Goal: Find specific page/section: Find specific page/section

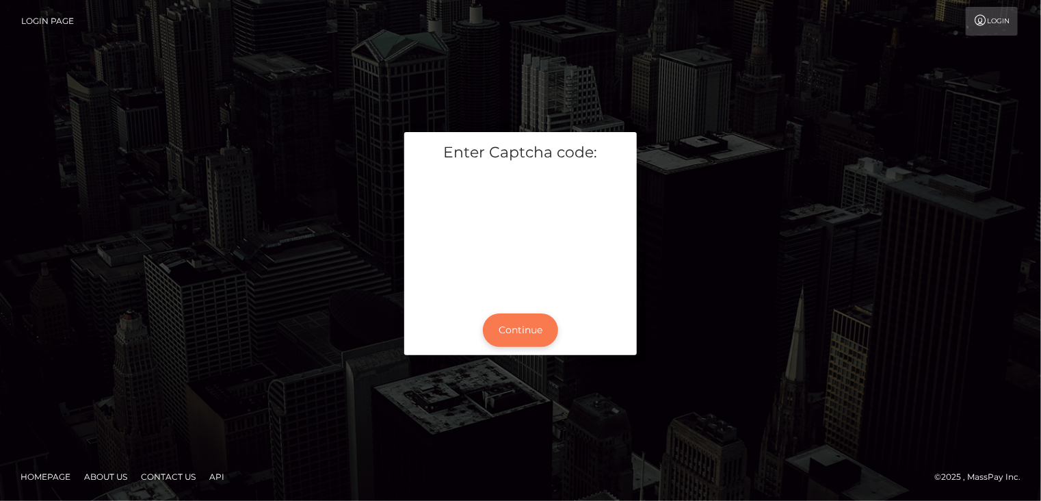
click at [540, 327] on button "Continue" at bounding box center [520, 330] width 75 height 34
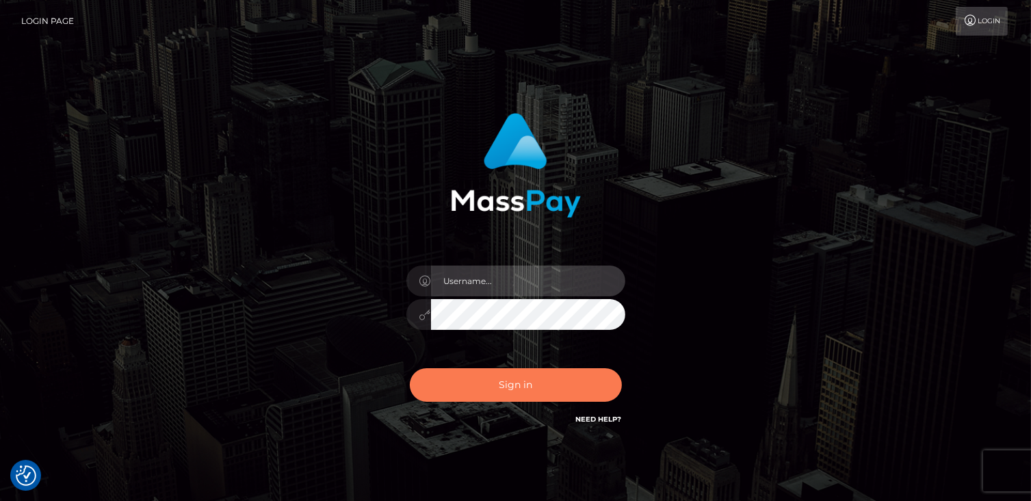
type input "catalinad"
click at [547, 380] on button "Sign in" at bounding box center [516, 385] width 212 height 34
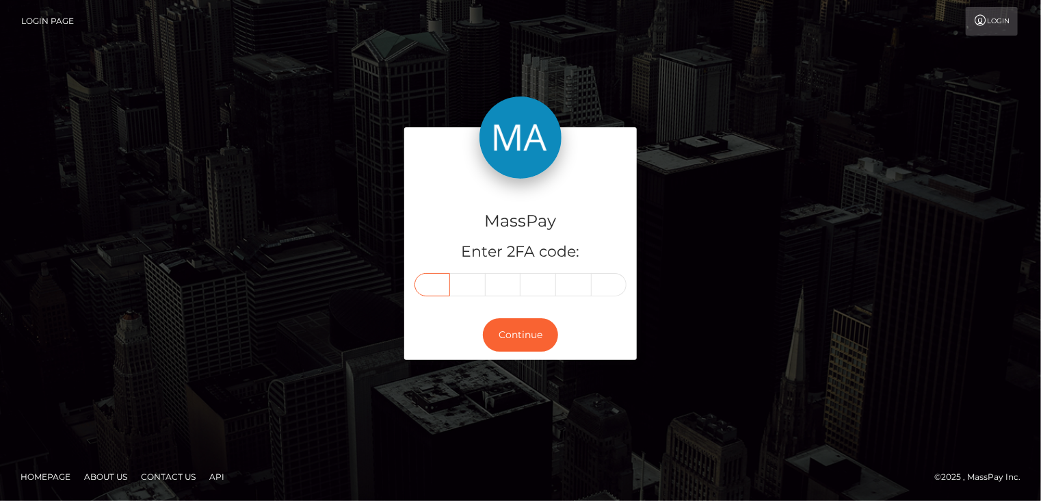
click at [434, 285] on input "text" at bounding box center [433, 284] width 36 height 23
click at [433, 286] on input "text" at bounding box center [433, 284] width 36 height 23
type input "9"
type input "2"
type input "8"
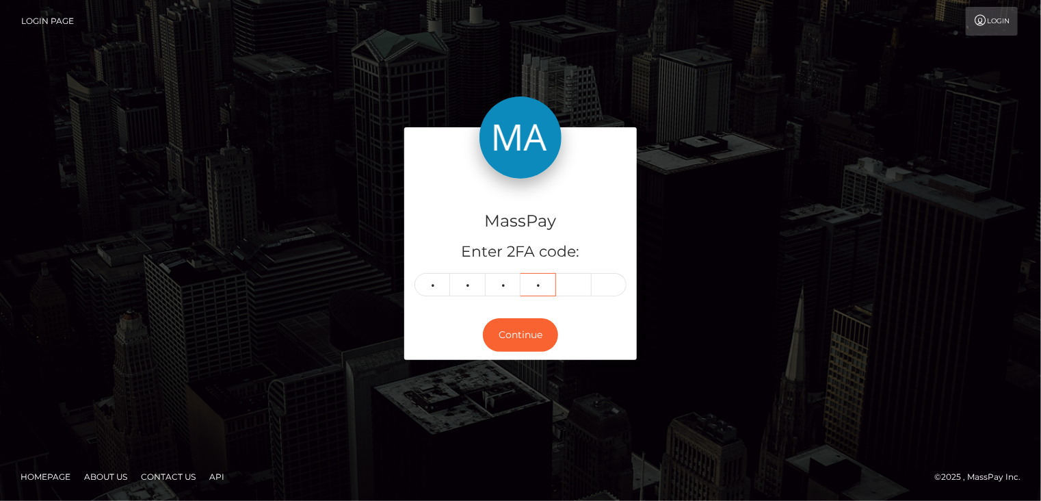
type input "2"
type input "6"
type input "7"
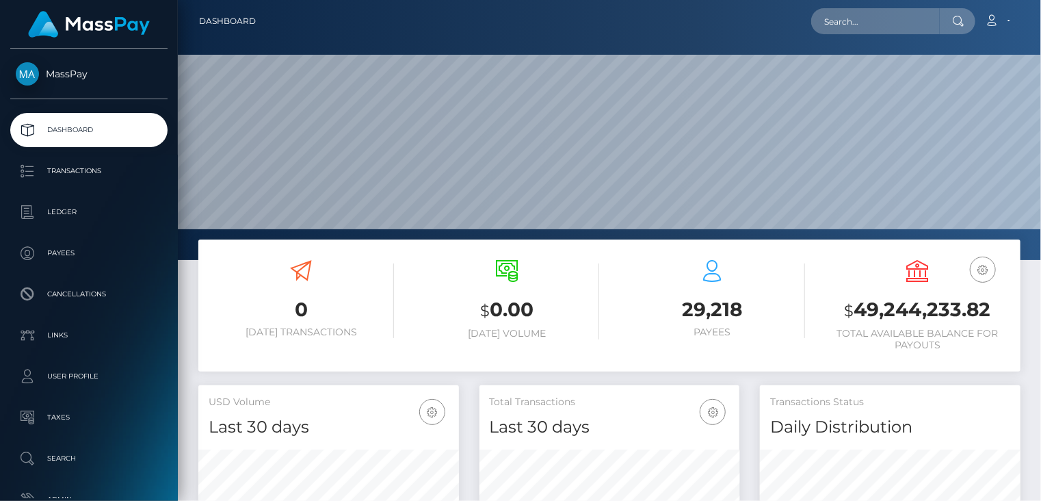
scroll to position [242, 260]
paste input "poact_SIxsURU1Vsna"
type input "poact_SIxsURU1Vsna"
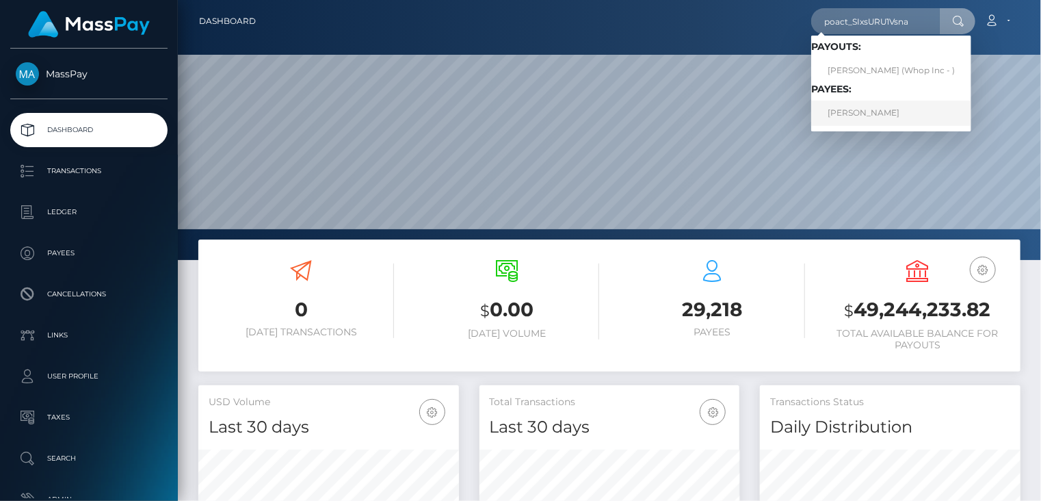
click at [863, 113] on link "ALEKSANDAR ANDEVSKI" at bounding box center [891, 113] width 160 height 25
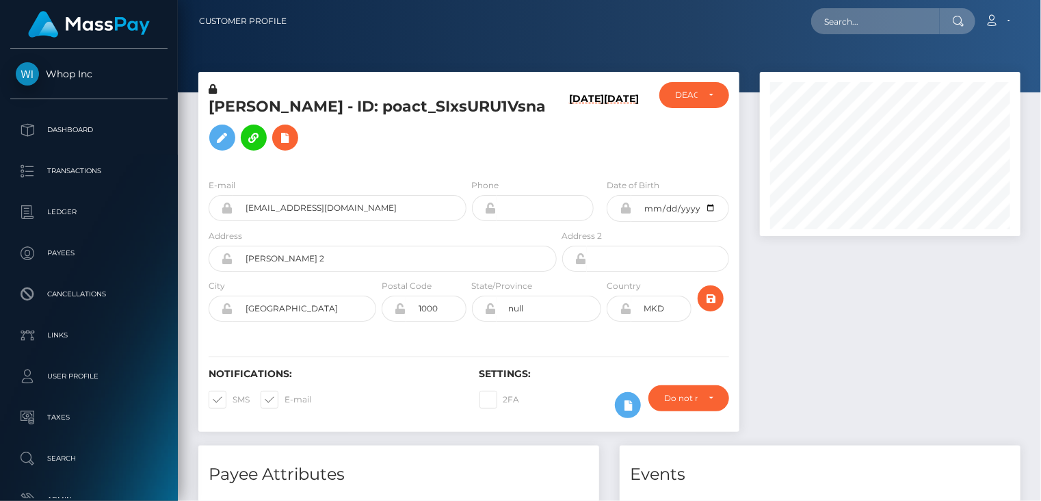
scroll to position [164, 260]
paste input "poact_bmLu6mPLW8qQ"
type input "poact_bmLu6mPLW8qQ"
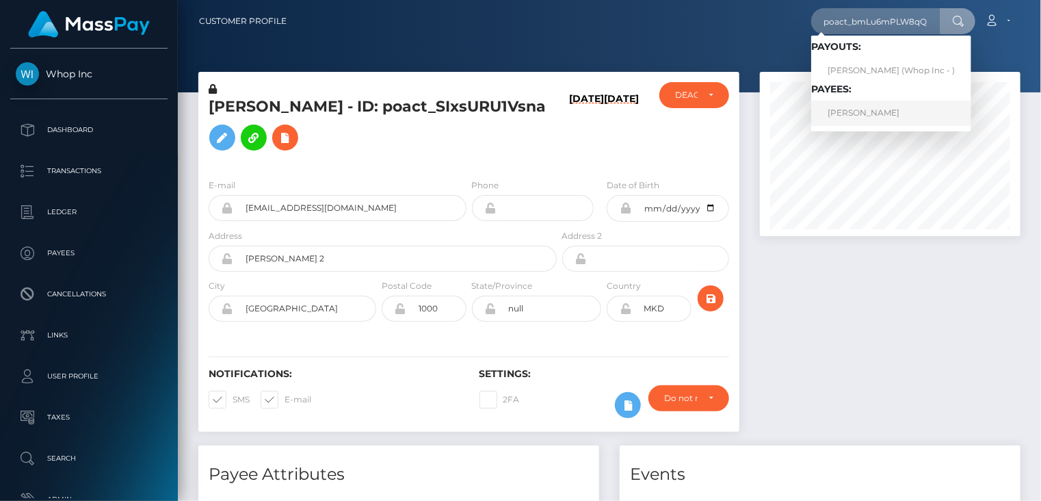
scroll to position [0, 0]
click at [881, 110] on link "ALEKSANDAR ANDEVSKI" at bounding box center [891, 113] width 160 height 25
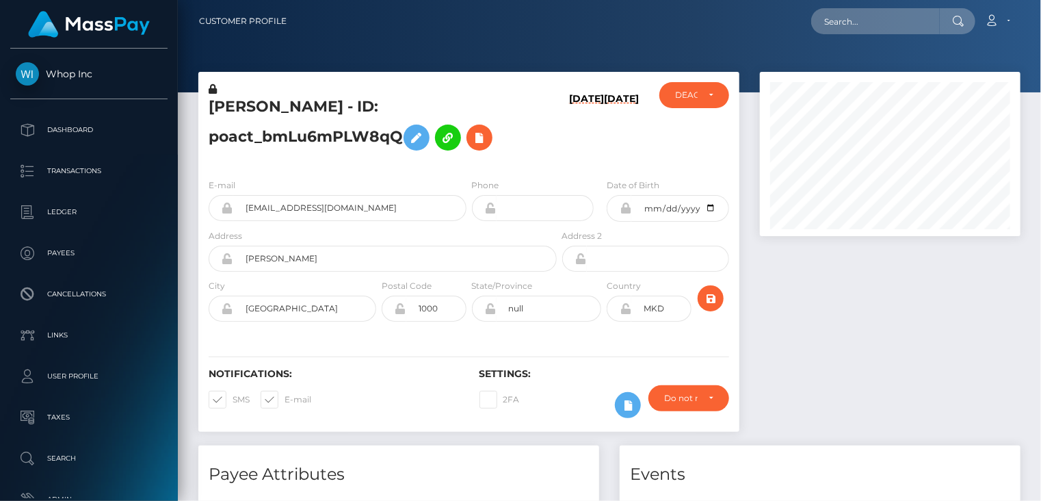
scroll to position [164, 260]
click at [303, 205] on input "[EMAIL_ADDRESS][DOMAIN_NAME]" at bounding box center [349, 208] width 233 height 26
click at [303, 205] on input "looplab16+82daabdd5e@gmail.com" at bounding box center [349, 208] width 233 height 26
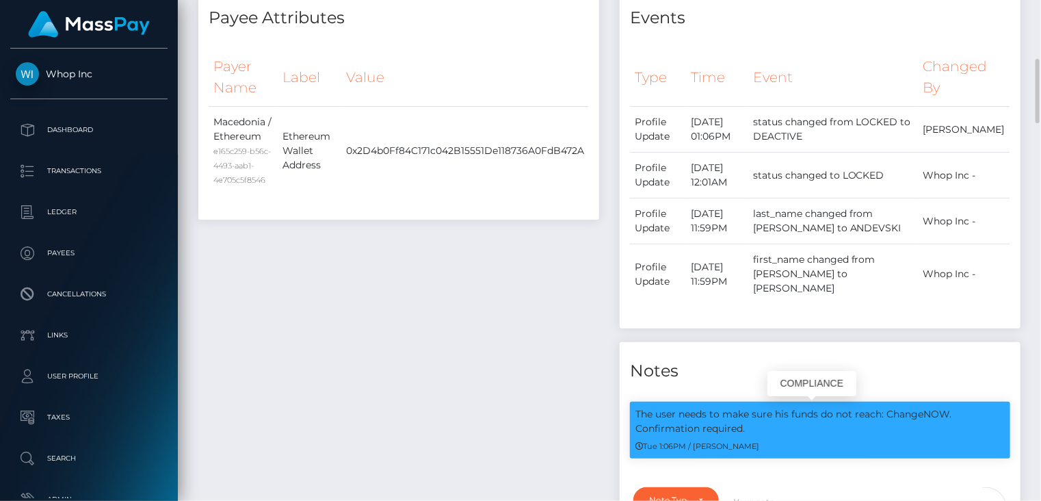
drag, startPoint x: 886, startPoint y: 395, endPoint x: 953, endPoint y: 395, distance: 66.3
click at [953, 407] on p "The user needs to make sure his funds do not reach: ChangeNOW. Confirmation req…" at bounding box center [819, 421] width 369 height 29
copy p "ChangeNOW."
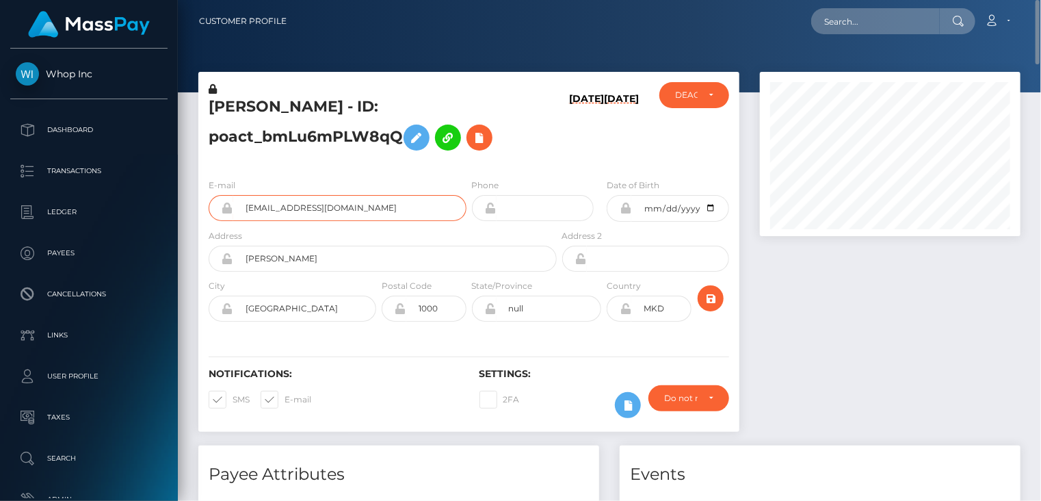
click at [295, 205] on input "looplab16+82daabdd5e@gmail.com" at bounding box center [349, 208] width 233 height 26
drag, startPoint x: 295, startPoint y: 205, endPoint x: 287, endPoint y: 205, distance: 8.2
click at [287, 205] on input "looplab16+82daabdd5e@gmail.com" at bounding box center [349, 208] width 233 height 26
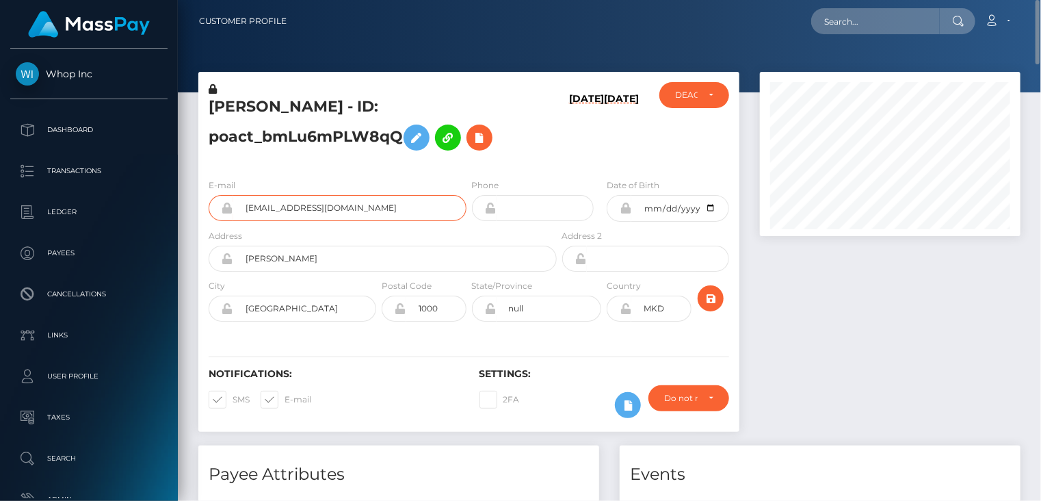
click at [287, 205] on input "looplab16+82daabdd5e@gmail.com" at bounding box center [349, 208] width 233 height 26
click at [339, 137] on h5 "ALEKSANDAR ANDEVSKI - ID: poact_bmLu6mPLW8qQ" at bounding box center [379, 126] width 341 height 61
copy h5 "poact_bmLu6mPLW8qQ"
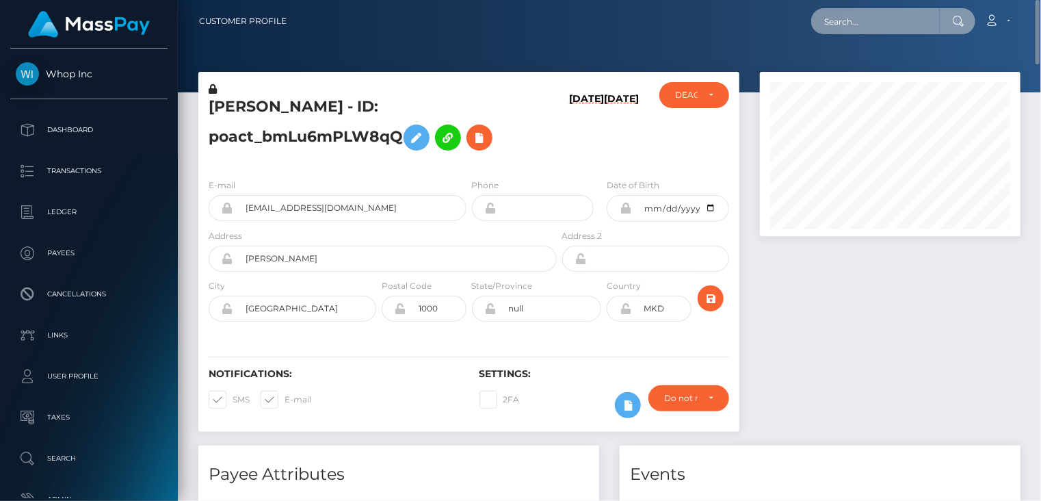
paste input "kiteofficial777+d3ba5d649c@gmail.com"
type input "kiteofficial777+d3ba5d649c@gmail.com"
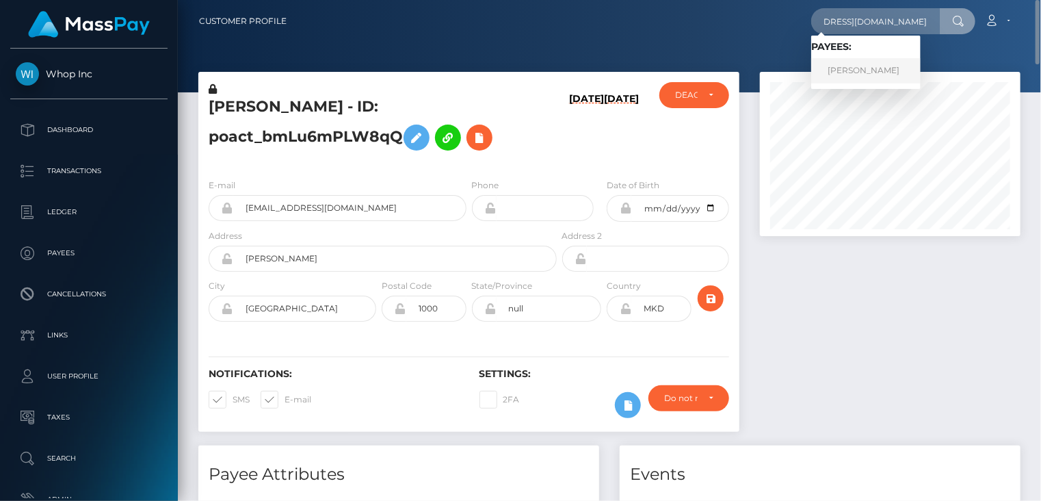
scroll to position [0, 0]
click at [855, 71] on link "FILIP KITEVSKI" at bounding box center [865, 70] width 109 height 25
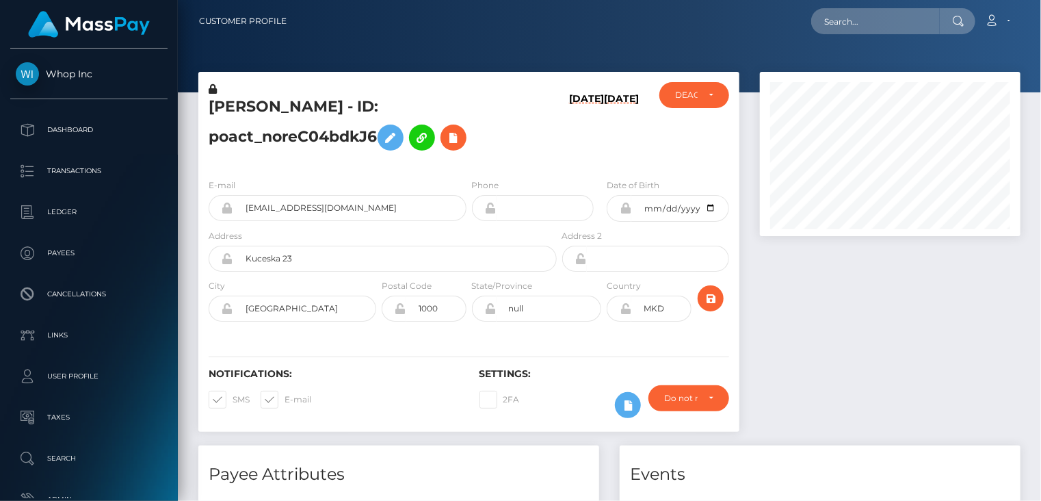
scroll to position [164, 260]
click at [389, 97] on h5 "FILIP KITEVSKI - ID: poact_noreC04bdkJ6" at bounding box center [379, 126] width 341 height 61
copy h5 "FILIP KITEVSKI - ID: poact_noreC04bdkJ6"
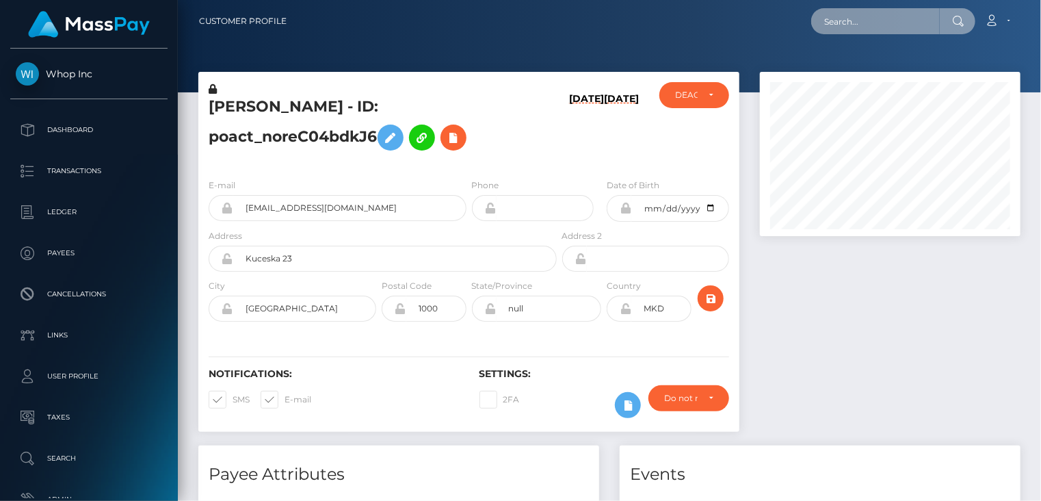
paste input "poact_WKYjqrBm9Ccn"
type input "poact_WKYjqrBm9Ccn"
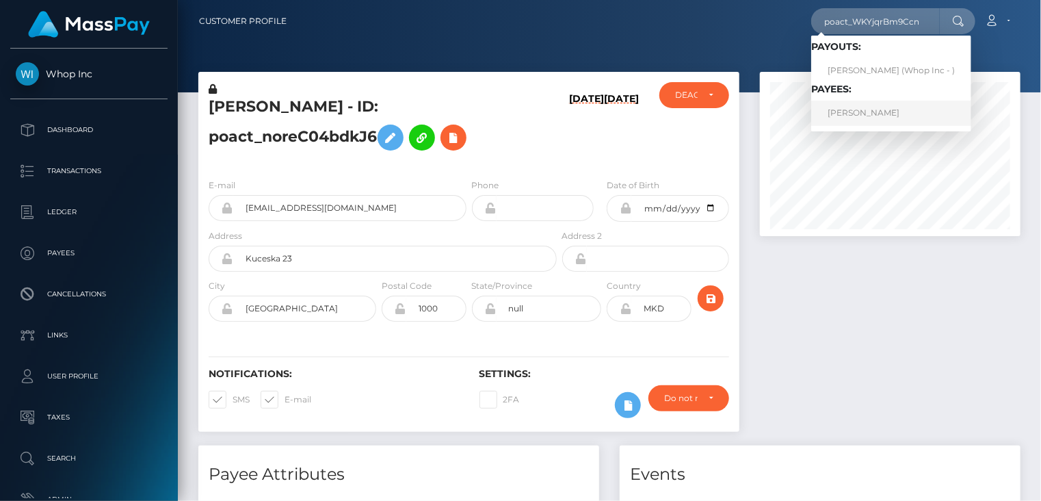
click at [863, 116] on link "PHILLIPYONG CHOI" at bounding box center [891, 113] width 160 height 25
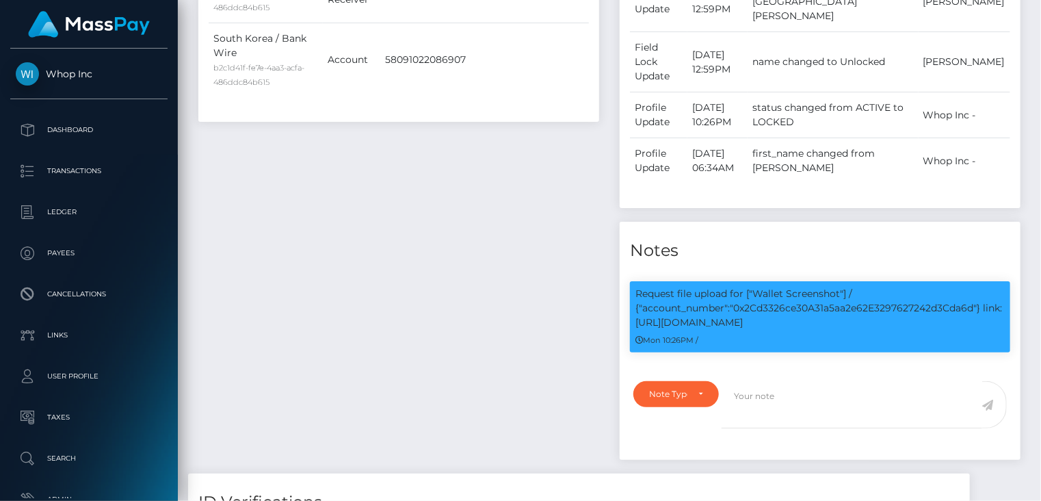
scroll to position [529, 0]
